Goal: Task Accomplishment & Management: Use online tool/utility

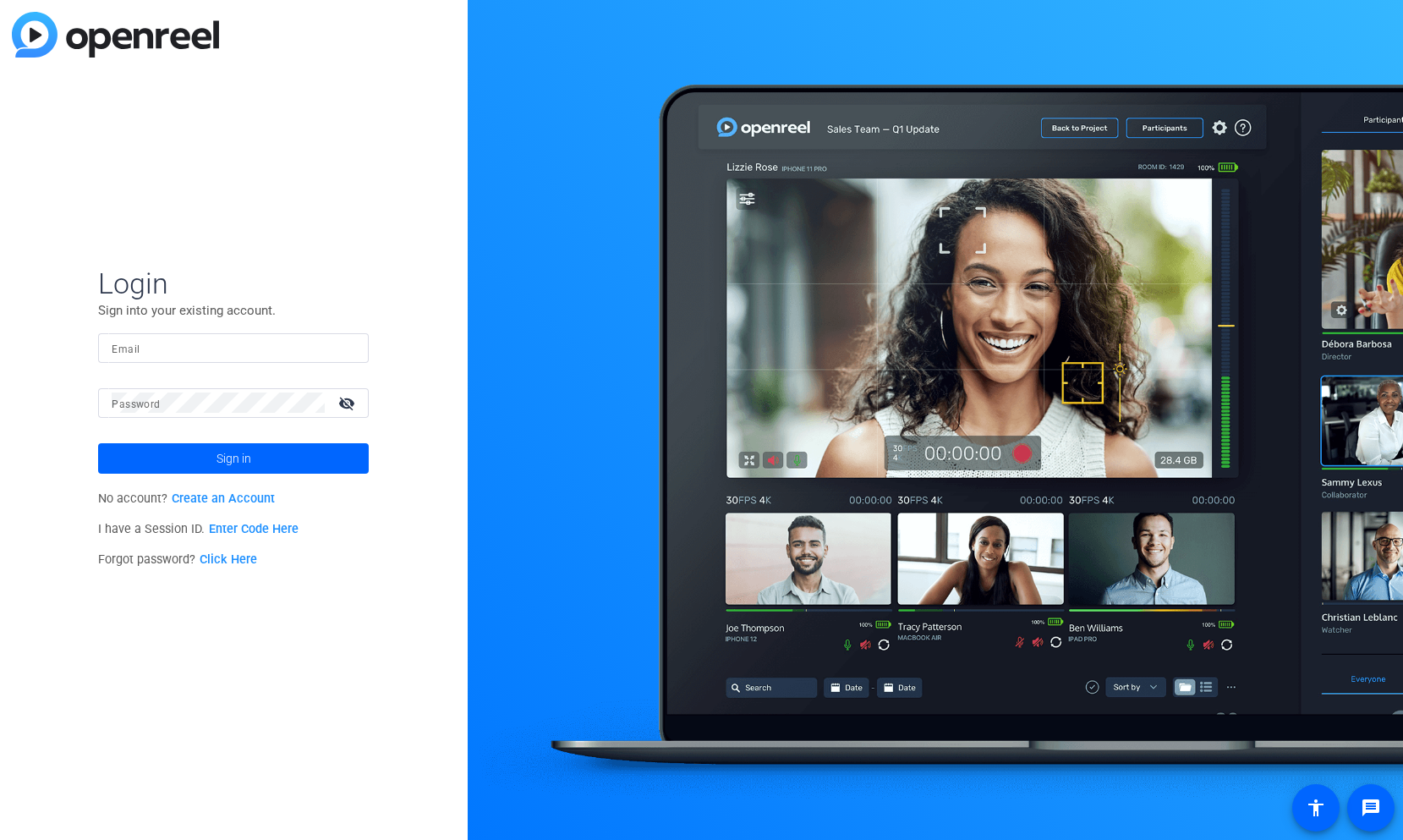
click at [341, 754] on div "Login Sign into your existing account. Email Password visibility_off Sign in No…" at bounding box center [234, 420] width 468 height 840
click at [388, 786] on div "Login Sign into your existing account. Email Password visibility_off Sign in No…" at bounding box center [234, 420] width 468 height 840
click at [223, 342] on input "Email" at bounding box center [234, 347] width 243 height 21
type input "nicholas.holland@fmr.com"
click at [260, 534] on link "Enter Code Here" at bounding box center [253, 529] width 89 height 14
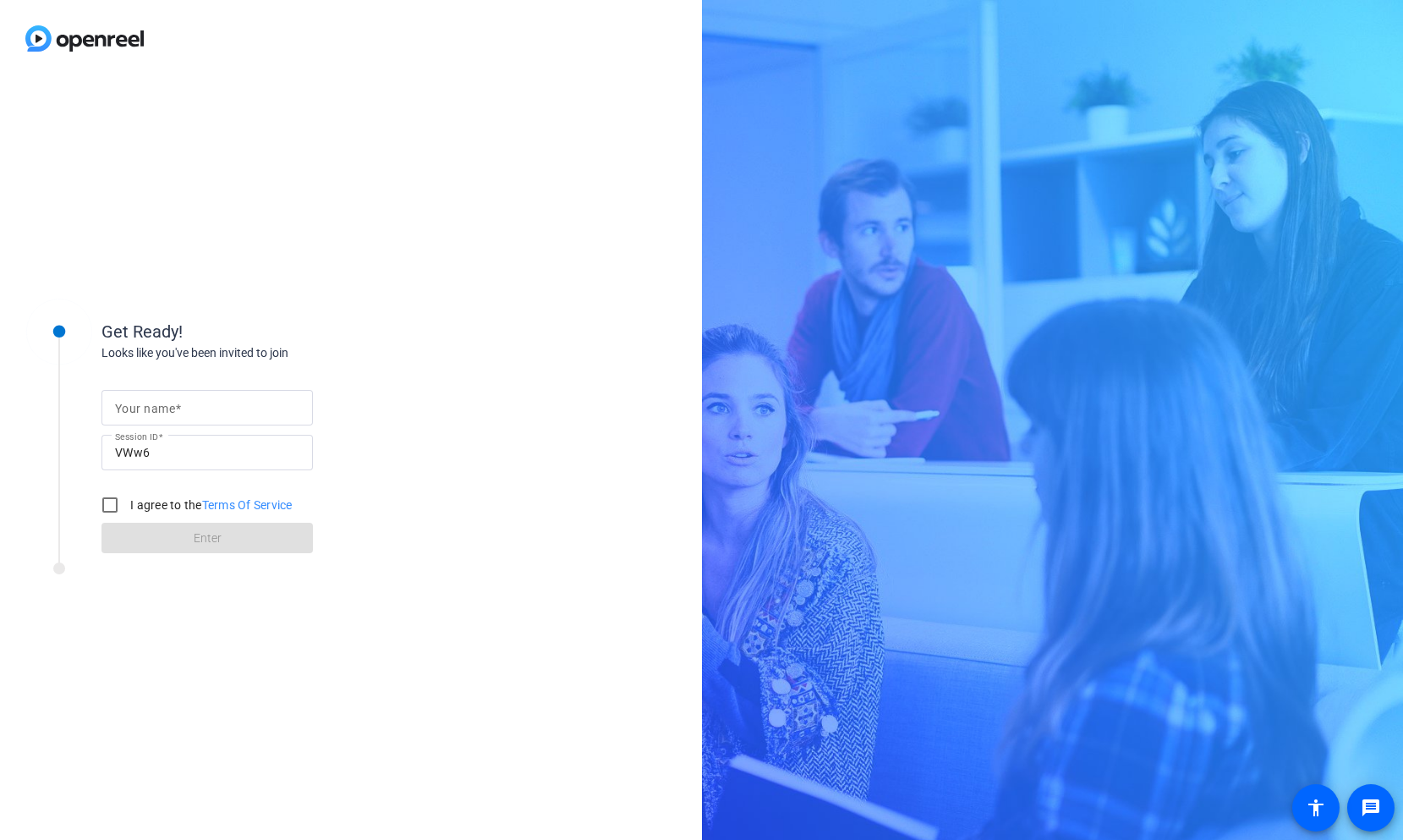
drag, startPoint x: 247, startPoint y: 425, endPoint x: 202, endPoint y: 413, distance: 46.6
click at [202, 413] on div at bounding box center [207, 406] width 185 height 35
click at [202, 413] on input "Your name" at bounding box center [207, 407] width 185 height 21
type input "[PERSON_NAME]"
click at [103, 502] on input "I agree to the Terms Of Service" at bounding box center [110, 505] width 34 height 34
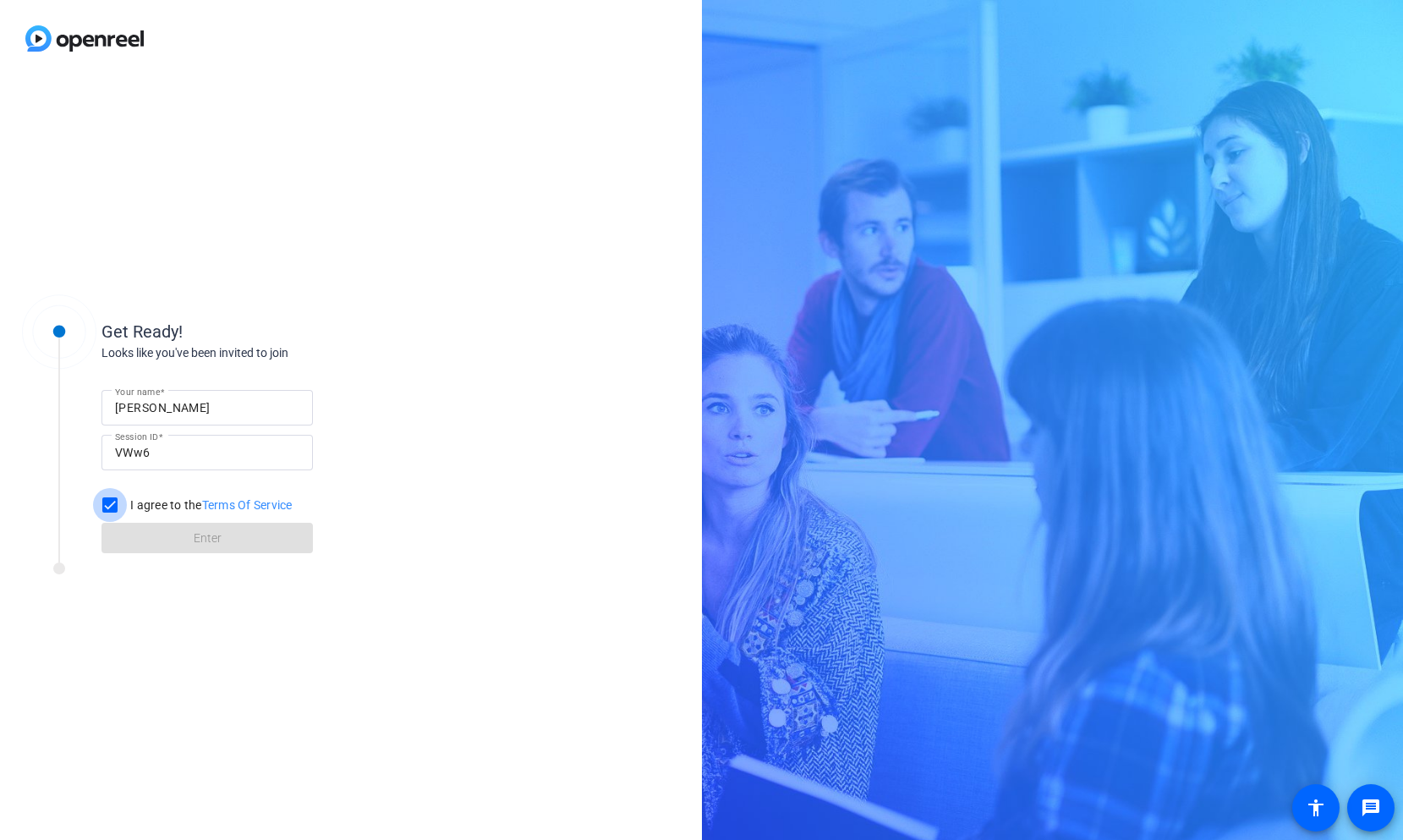
checkbox input "true"
click at [158, 525] on span at bounding box center [207, 537] width 212 height 41
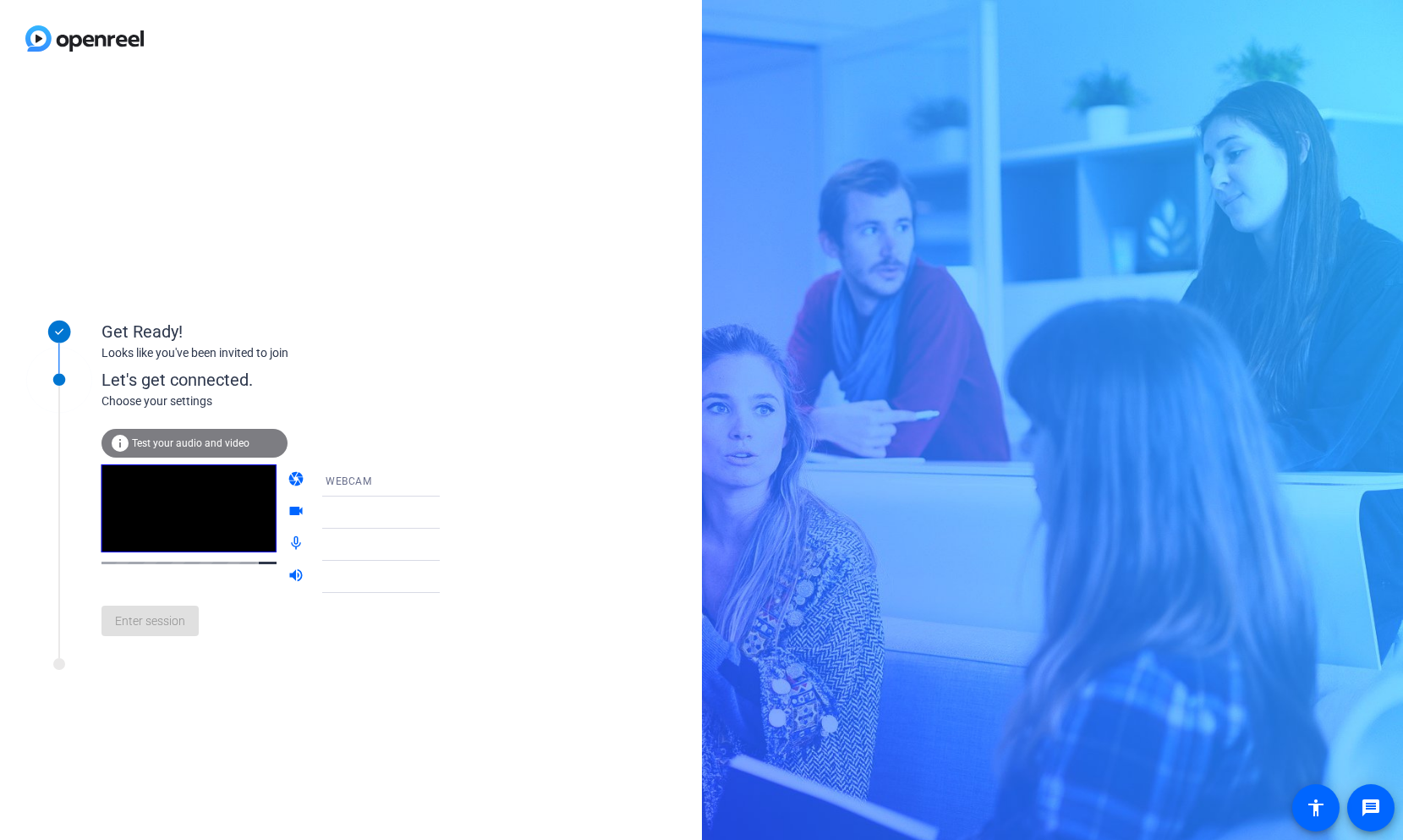
click at [207, 444] on span "Test your audio and video" at bounding box center [190, 443] width 117 height 12
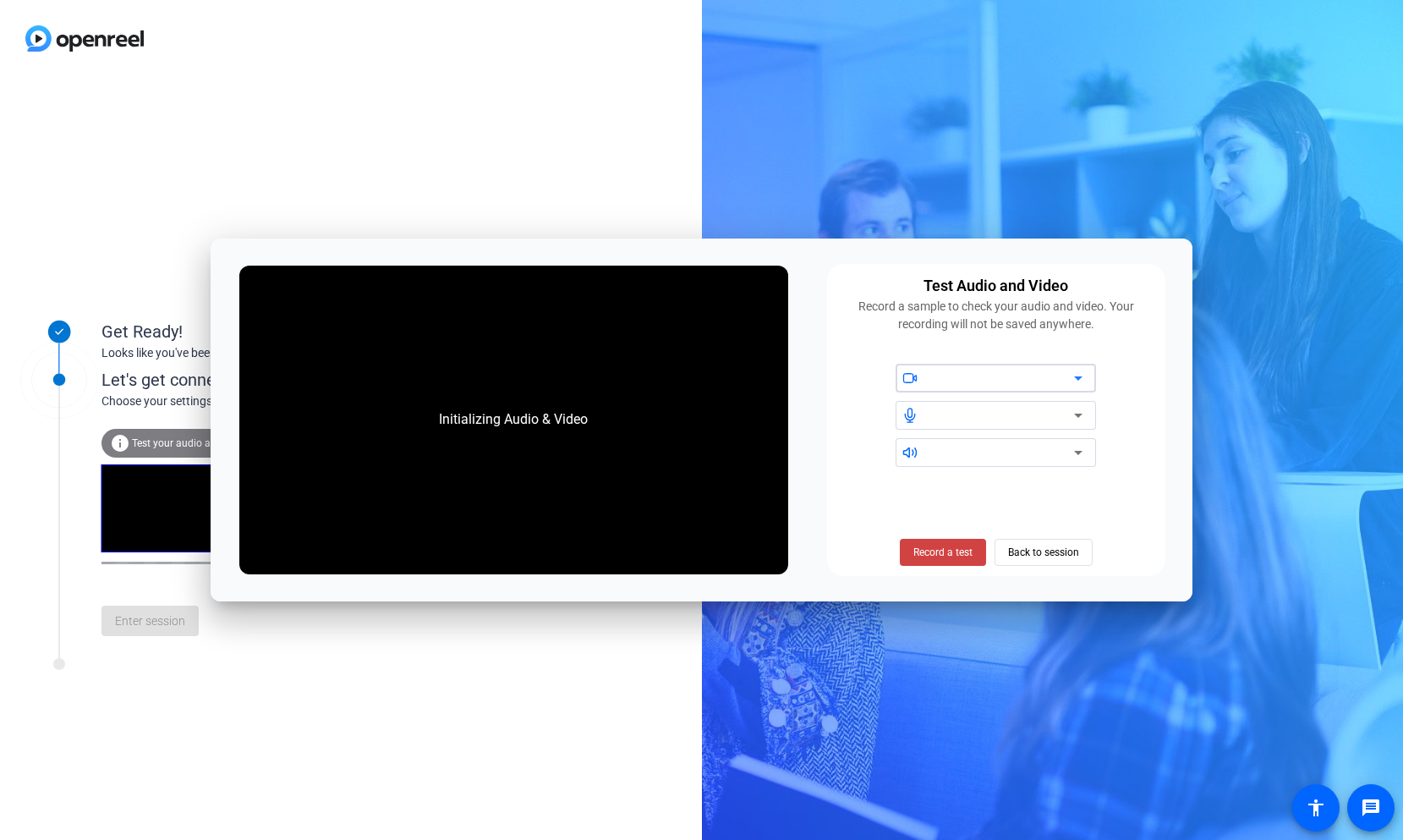
click at [944, 377] on div at bounding box center [1002, 378] width 143 height 21
click at [1056, 547] on span "Back to session" at bounding box center [1043, 552] width 71 height 32
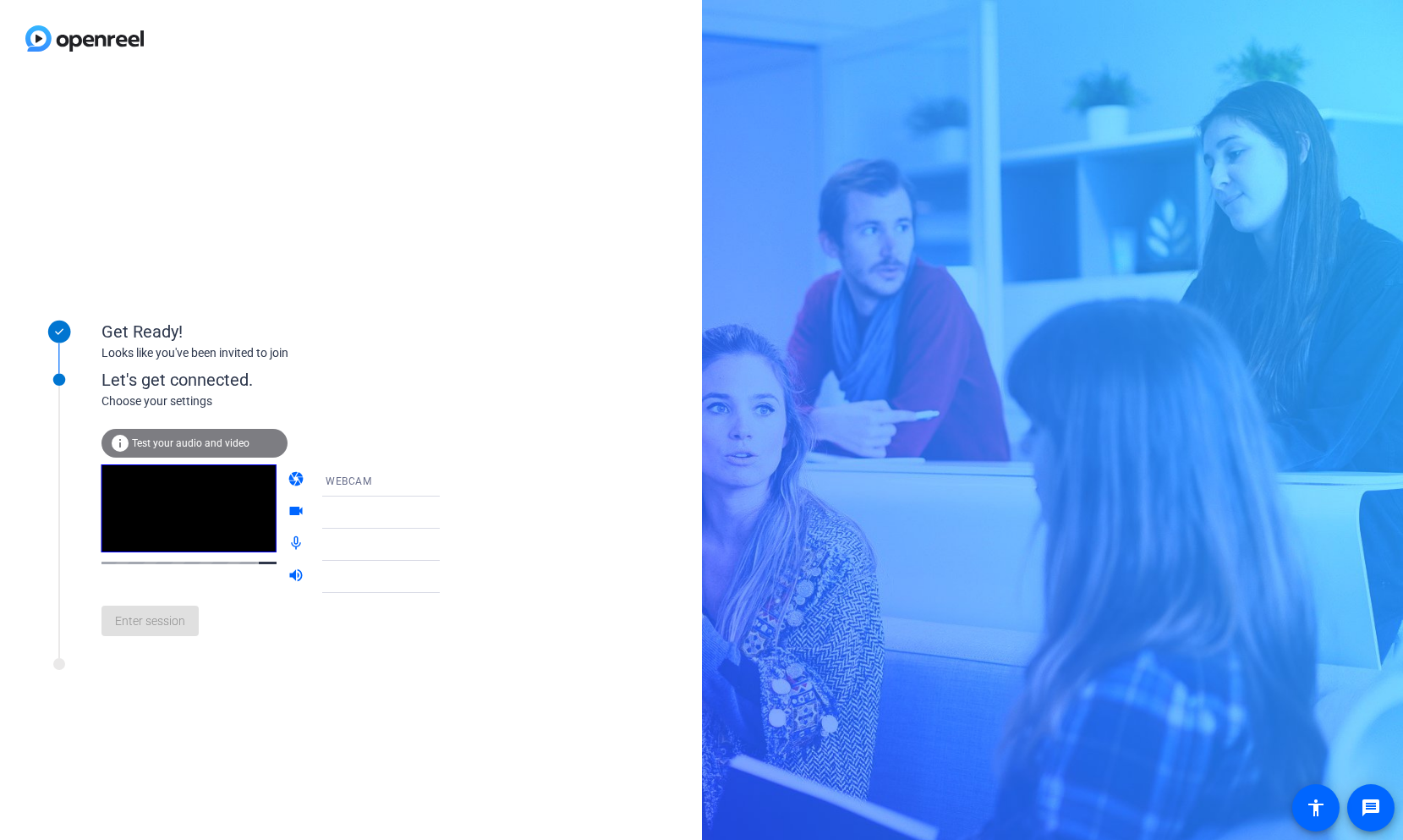
click at [446, 513] on icon at bounding box center [456, 512] width 21 height 21
click at [380, 521] on div at bounding box center [389, 512] width 126 height 21
click at [164, 617] on span "Enter session" at bounding box center [151, 621] width 70 height 18
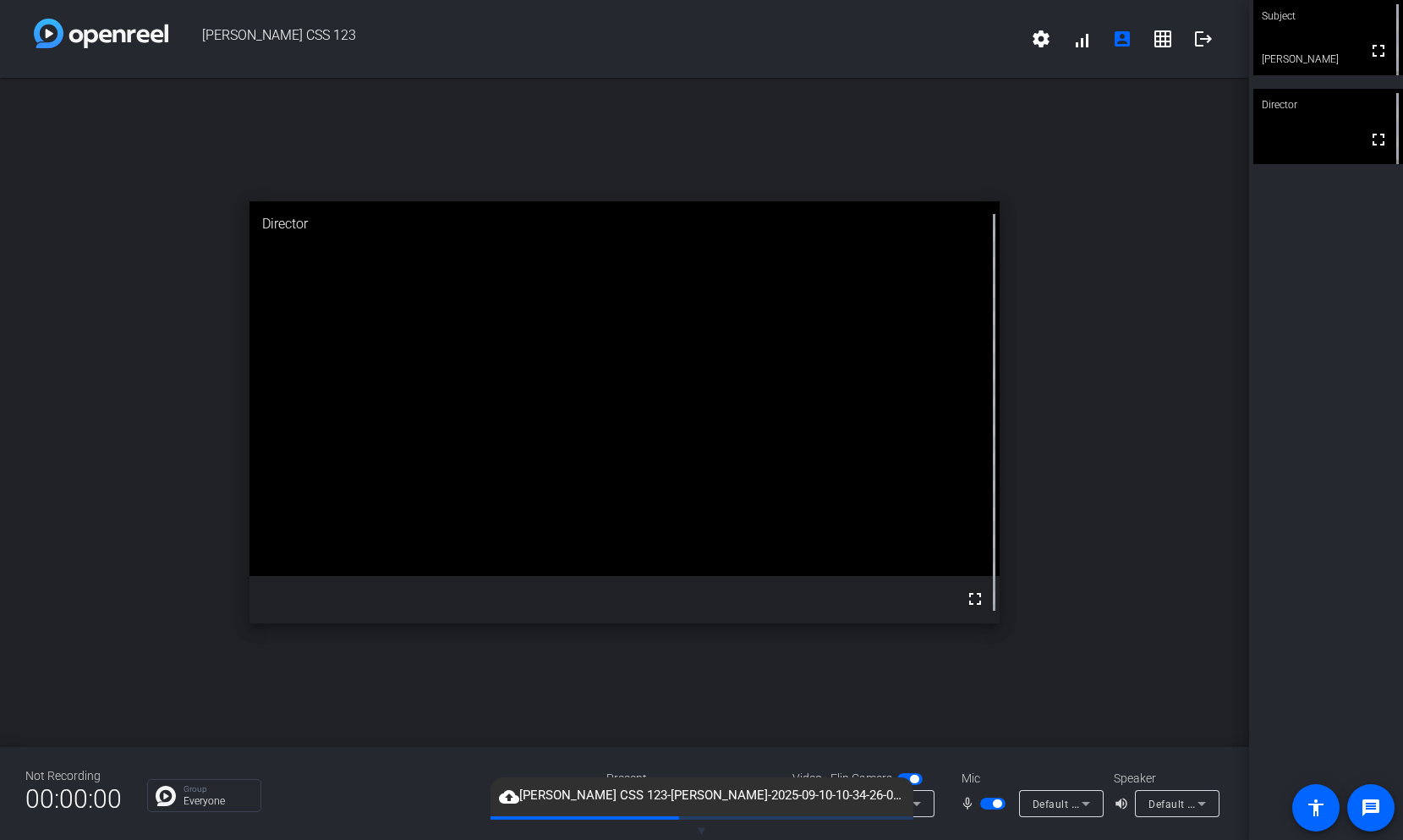
click at [964, 674] on div "open_in_new Director fullscreen" at bounding box center [625, 412] width 1250 height 669
